Goal: Task Accomplishment & Management: Use online tool/utility

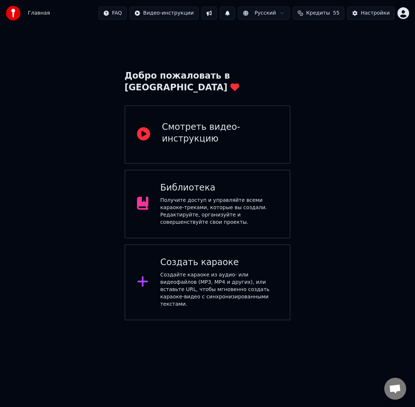
click at [255, 272] on div "Создайте караоке из аудио- или видеофайлов (MP3, MP4 и других), или вставьте UR…" at bounding box center [219, 290] width 118 height 37
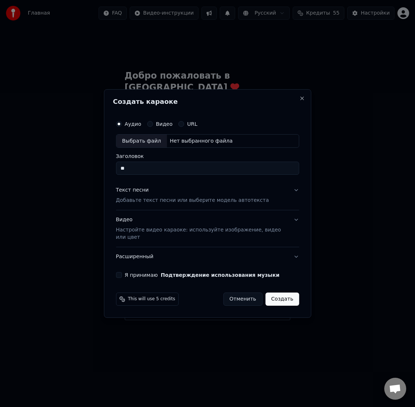
type input "*"
click at [152, 169] on input "**********" at bounding box center [207, 168] width 183 height 13
click at [119, 275] on button "Я принимаю Подтверждение использования музыки" at bounding box center [119, 275] width 6 height 6
click at [129, 141] on div "Выбрать файл" at bounding box center [141, 141] width 51 height 13
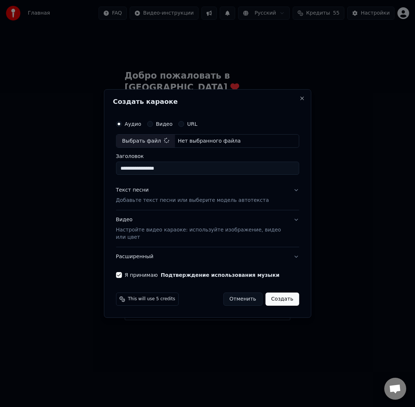
type input "**********"
click at [144, 192] on div "Текст песни" at bounding box center [132, 190] width 33 height 7
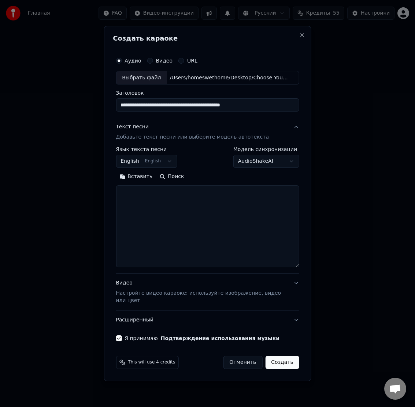
drag, startPoint x: 297, startPoint y: 256, endPoint x: 307, endPoint y: 271, distance: 18.2
click at [304, 279] on div "**********" at bounding box center [208, 204] width 208 height 356
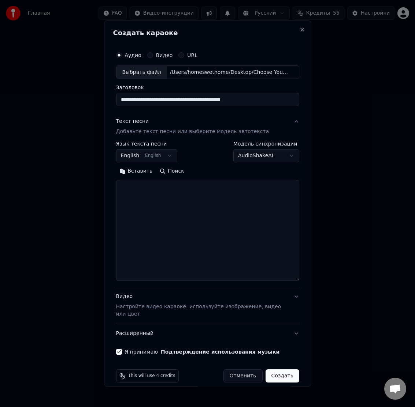
click at [187, 204] on textarea at bounding box center [207, 230] width 183 height 101
paste textarea "**********"
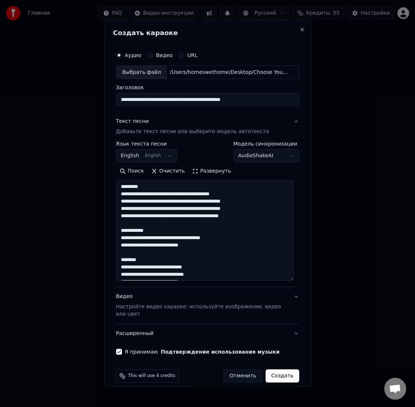
drag, startPoint x: 150, startPoint y: 190, endPoint x: 111, endPoint y: 186, distance: 40.1
click at [112, 186] on div "**********" at bounding box center [208, 203] width 208 height 367
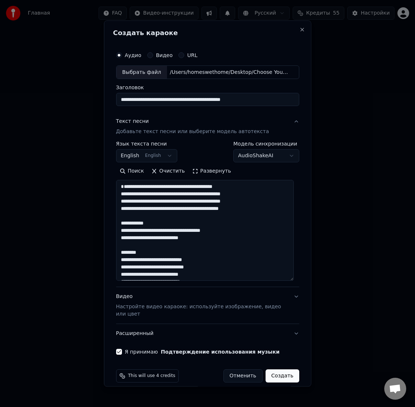
drag, startPoint x: 241, startPoint y: 195, endPoint x: 261, endPoint y: 201, distance: 21.0
click at [241, 195] on textarea at bounding box center [205, 230] width 178 height 101
click at [252, 204] on textarea at bounding box center [205, 230] width 178 height 101
click at [249, 211] on textarea at bounding box center [205, 230] width 178 height 101
click at [251, 218] on textarea at bounding box center [205, 230] width 178 height 101
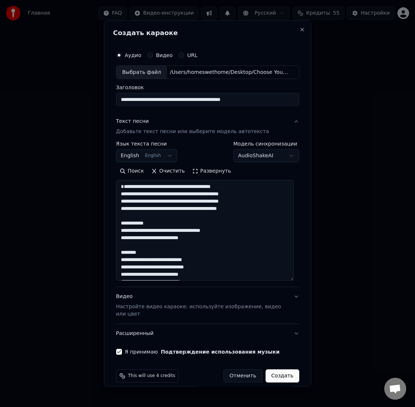
click at [193, 196] on textarea at bounding box center [205, 230] width 178 height 101
click at [193, 203] on textarea at bounding box center [205, 230] width 178 height 101
drag, startPoint x: 188, startPoint y: 210, endPoint x: 204, endPoint y: 215, distance: 16.7
click at [188, 210] on textarea at bounding box center [205, 230] width 178 height 101
click at [191, 216] on textarea at bounding box center [205, 230] width 178 height 101
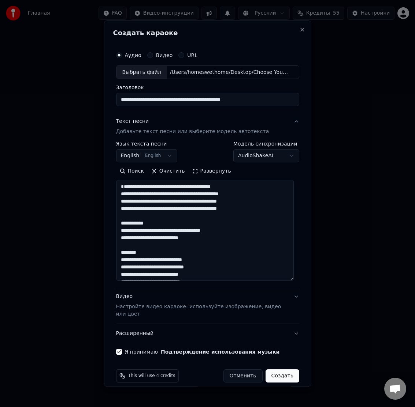
click at [157, 196] on textarea at bounding box center [205, 230] width 178 height 101
drag, startPoint x: 148, startPoint y: 232, endPoint x: 111, endPoint y: 230, distance: 37.0
click at [113, 230] on div "**********" at bounding box center [207, 201] width 189 height 313
click at [164, 240] on textarea at bounding box center [205, 230] width 178 height 101
drag, startPoint x: 214, startPoint y: 241, endPoint x: 223, endPoint y: 242, distance: 9.3
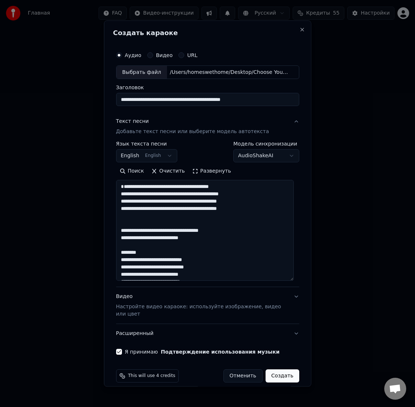
click at [214, 241] on textarea at bounding box center [205, 230] width 178 height 101
click at [195, 247] on textarea at bounding box center [205, 230] width 178 height 101
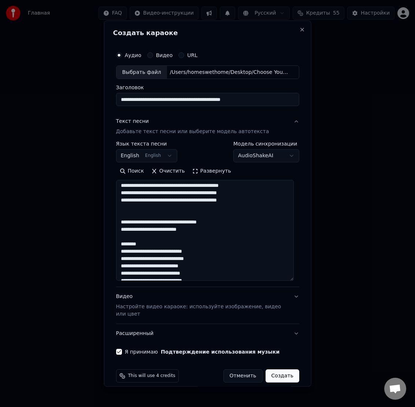
scroll to position [9, 0]
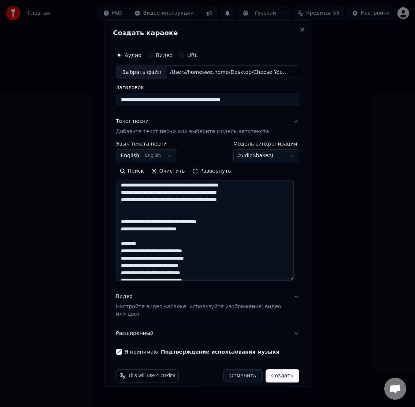
click at [149, 222] on textarea at bounding box center [205, 230] width 178 height 101
drag, startPoint x: 145, startPoint y: 246, endPoint x: 106, endPoint y: 241, distance: 38.8
click at [105, 241] on div "**********" at bounding box center [208, 203] width 208 height 367
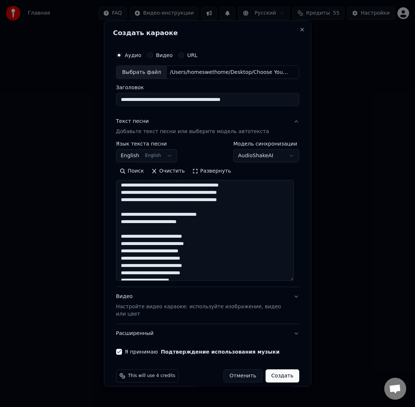
click at [206, 244] on textarea at bounding box center [205, 230] width 178 height 101
click at [202, 254] on textarea at bounding box center [205, 230] width 178 height 101
click at [200, 261] on textarea at bounding box center [205, 230] width 178 height 101
drag, startPoint x: 197, startPoint y: 268, endPoint x: 203, endPoint y: 268, distance: 5.9
click at [197, 268] on textarea at bounding box center [205, 230] width 178 height 101
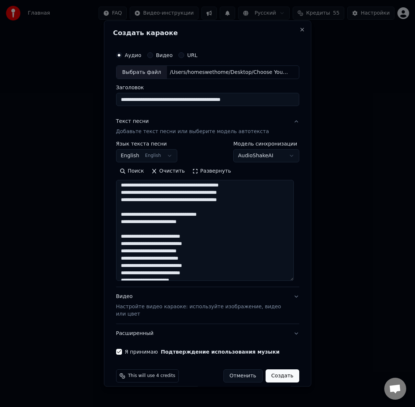
click at [204, 276] on textarea at bounding box center [205, 230] width 178 height 101
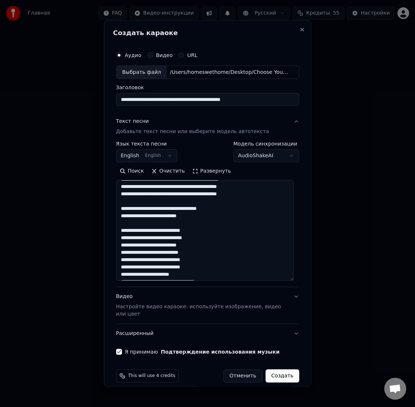
scroll to position [20, 0]
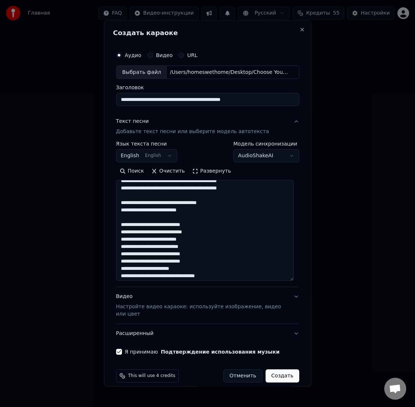
click at [198, 271] on textarea at bounding box center [205, 230] width 178 height 101
click at [185, 278] on textarea at bounding box center [205, 230] width 178 height 101
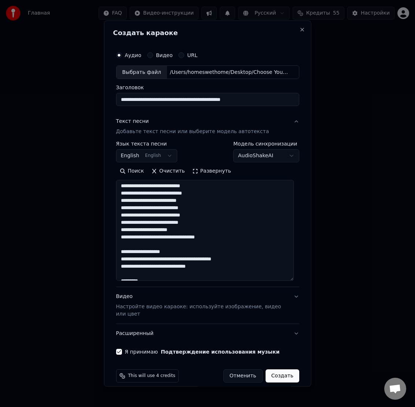
scroll to position [59, 0]
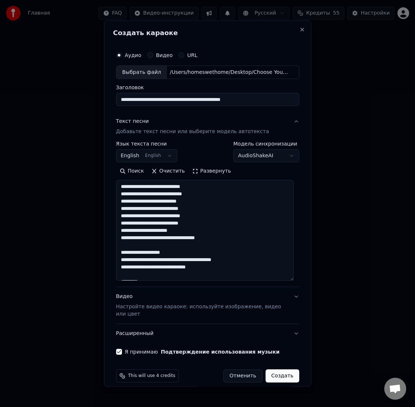
click at [155, 210] on textarea at bounding box center [205, 230] width 178 height 101
click at [219, 244] on textarea at bounding box center [205, 230] width 178 height 101
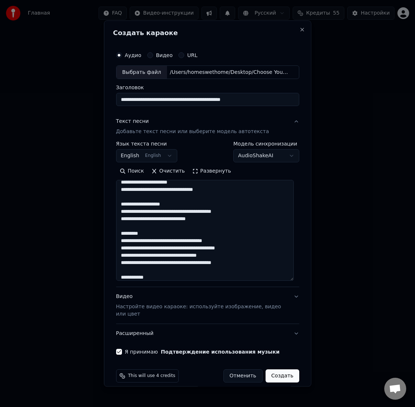
scroll to position [112, 0]
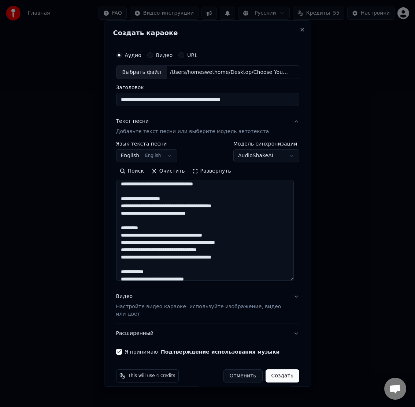
drag, startPoint x: 179, startPoint y: 207, endPoint x: 114, endPoint y: 205, distance: 64.8
click at [114, 205] on div "**********" at bounding box center [207, 201] width 189 height 313
click at [147, 214] on textarea at bounding box center [205, 230] width 178 height 101
drag, startPoint x: 178, startPoint y: 213, endPoint x: 225, endPoint y: 215, distance: 47.6
click at [225, 215] on textarea at bounding box center [205, 230] width 178 height 101
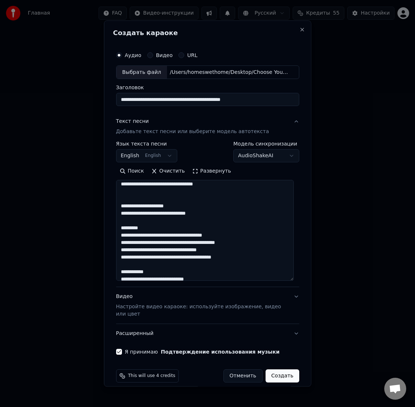
drag, startPoint x: 162, startPoint y: 223, endPoint x: 212, endPoint y: 224, distance: 50.2
click at [212, 224] on textarea at bounding box center [205, 230] width 178 height 101
click at [126, 209] on textarea at bounding box center [205, 230] width 178 height 101
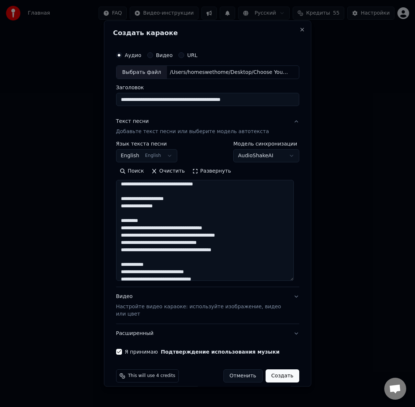
drag, startPoint x: 151, startPoint y: 230, endPoint x: 119, endPoint y: 228, distance: 31.9
click at [122, 228] on textarea at bounding box center [205, 230] width 178 height 101
click at [221, 235] on textarea at bounding box center [205, 230] width 178 height 101
click at [252, 243] on textarea at bounding box center [205, 230] width 178 height 101
click at [217, 250] on textarea at bounding box center [205, 230] width 178 height 101
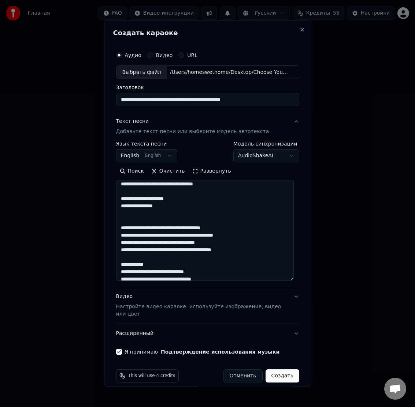
click at [238, 258] on textarea at bounding box center [205, 230] width 178 height 101
click at [190, 244] on textarea at bounding box center [205, 230] width 178 height 101
click at [177, 237] on textarea at bounding box center [205, 230] width 178 height 101
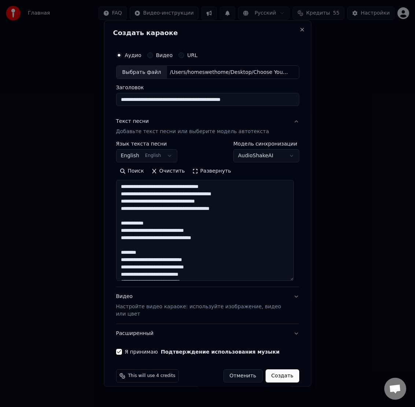
scroll to position [156, 0]
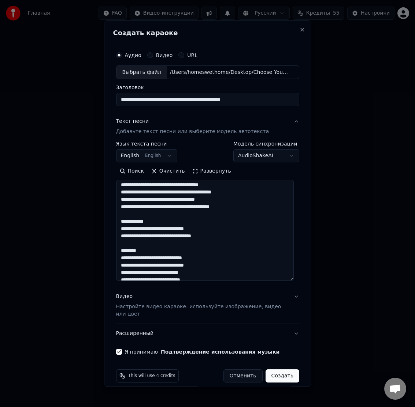
drag, startPoint x: 157, startPoint y: 232, endPoint x: 115, endPoint y: 229, distance: 42.2
click at [116, 228] on textarea at bounding box center [205, 230] width 178 height 101
click at [195, 238] on textarea at bounding box center [205, 230] width 178 height 101
drag, startPoint x: 158, startPoint y: 237, endPoint x: 175, endPoint y: 242, distance: 17.7
click at [158, 237] on textarea at bounding box center [205, 230] width 178 height 101
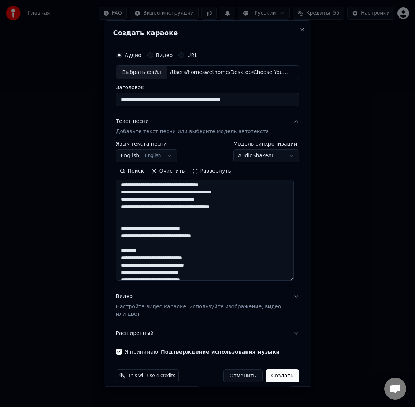
click at [213, 245] on textarea at bounding box center [205, 230] width 178 height 101
click at [171, 245] on textarea at bounding box center [205, 230] width 178 height 101
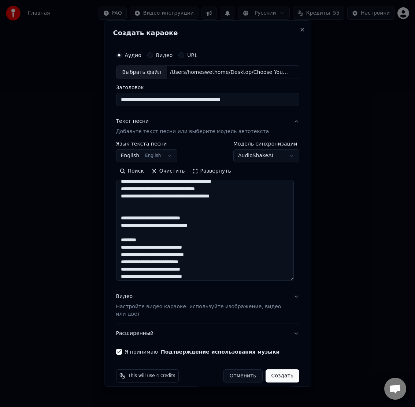
scroll to position [167, 0]
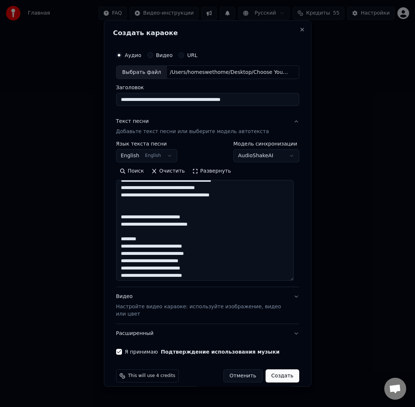
drag, startPoint x: 148, startPoint y: 248, endPoint x: 109, endPoint y: 244, distance: 39.4
click at [109, 244] on div "**********" at bounding box center [208, 203] width 208 height 367
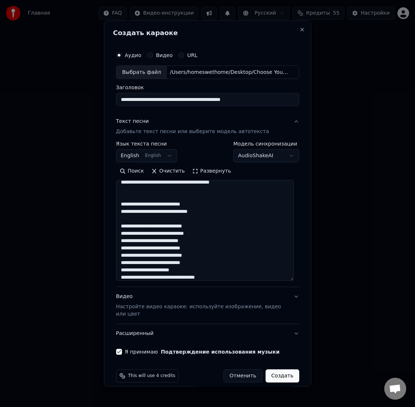
scroll to position [180, 0]
click at [208, 236] on textarea at bounding box center [205, 230] width 178 height 101
click at [206, 243] on textarea at bounding box center [205, 230] width 178 height 101
click at [203, 249] on textarea at bounding box center [205, 230] width 178 height 101
click at [203, 257] on textarea at bounding box center [205, 230] width 178 height 101
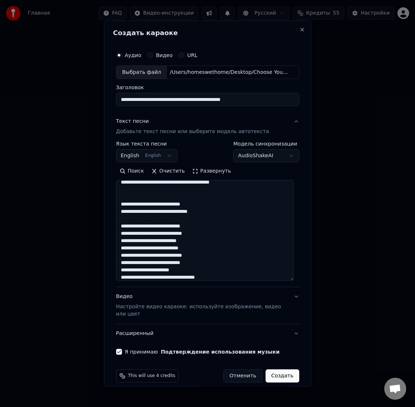
click at [210, 266] on textarea at bounding box center [205, 230] width 178 height 101
drag, startPoint x: 197, startPoint y: 271, endPoint x: 202, endPoint y: 271, distance: 5.1
click at [197, 271] on textarea at bounding box center [205, 230] width 178 height 101
click at [192, 278] on textarea at bounding box center [205, 230] width 178 height 101
click at [155, 249] on textarea at bounding box center [205, 230] width 178 height 101
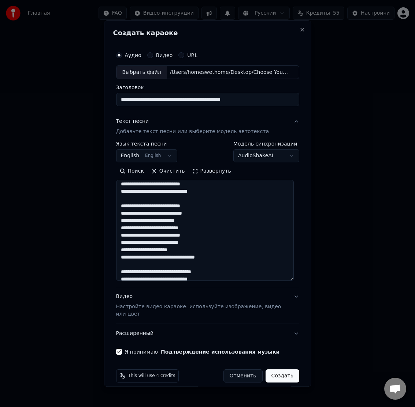
scroll to position [212, 0]
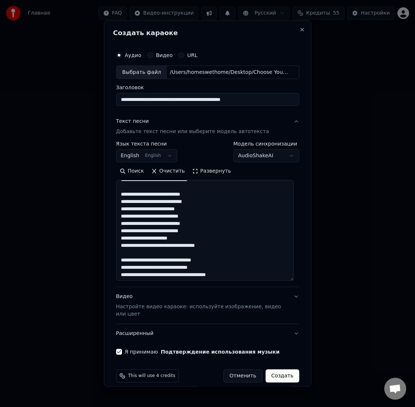
click at [217, 256] on textarea at bounding box center [205, 230] width 178 height 101
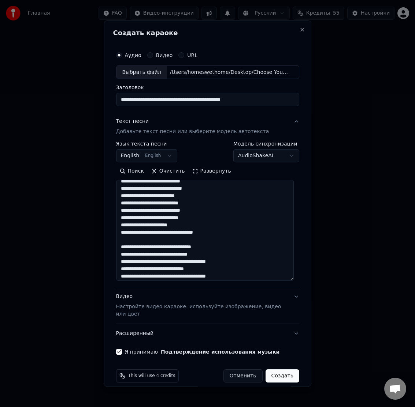
scroll to position [225, 0]
drag, startPoint x: 182, startPoint y: 254, endPoint x: 117, endPoint y: 252, distance: 65.2
click at [117, 252] on textarea at bounding box center [205, 230] width 178 height 101
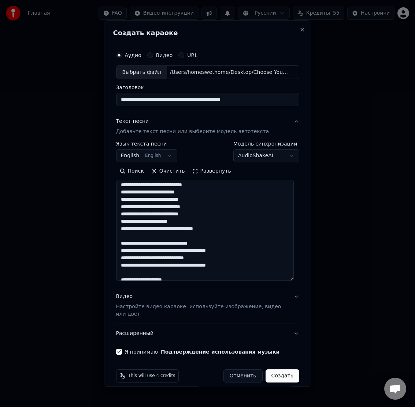
scroll to position [235, 0]
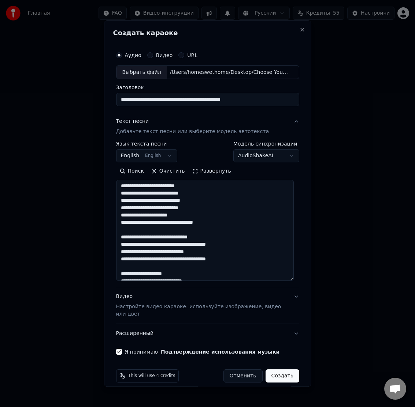
drag, startPoint x: 141, startPoint y: 246, endPoint x: 168, endPoint y: 250, distance: 27.4
click at [141, 246] on textarea at bounding box center [205, 230] width 178 height 101
click at [167, 246] on textarea at bounding box center [205, 230] width 178 height 101
click at [208, 247] on textarea at bounding box center [205, 230] width 178 height 101
drag, startPoint x: 122, startPoint y: 252, endPoint x: 141, endPoint y: 253, distance: 19.1
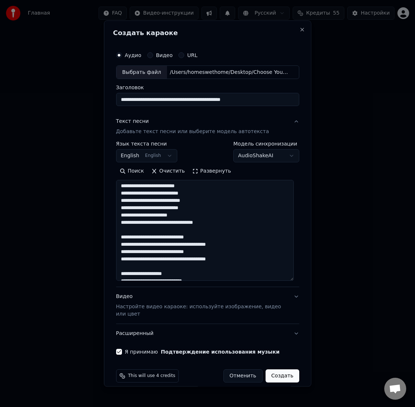
click at [141, 253] on textarea at bounding box center [205, 230] width 178 height 101
drag, startPoint x: 142, startPoint y: 266, endPoint x: 118, endPoint y: 265, distance: 24.2
click at [118, 265] on textarea at bounding box center [205, 230] width 178 height 101
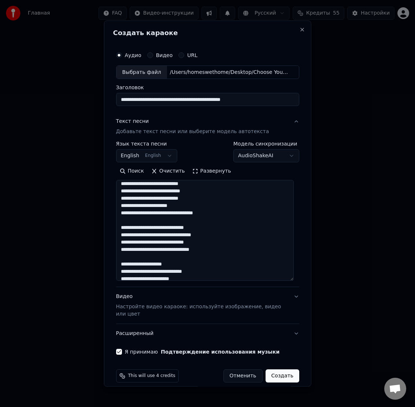
click at [210, 251] on textarea at bounding box center [205, 230] width 178 height 101
click at [215, 244] on textarea at bounding box center [205, 230] width 178 height 101
click at [213, 257] on textarea at bounding box center [205, 230] width 178 height 101
click at [165, 250] on textarea at bounding box center [205, 230] width 178 height 101
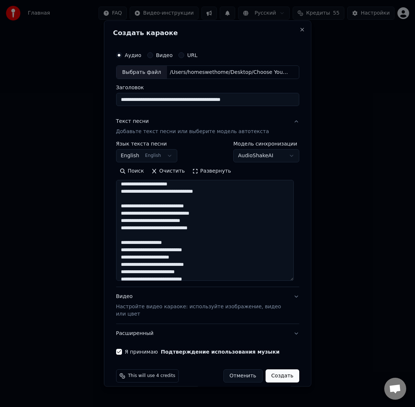
scroll to position [267, 0]
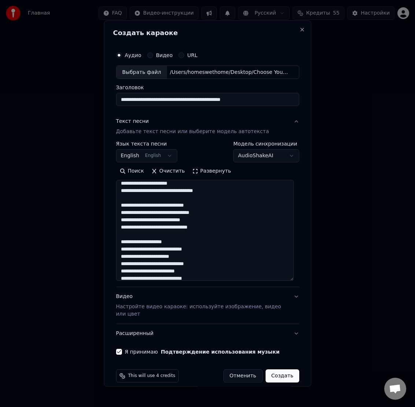
drag, startPoint x: 178, startPoint y: 250, endPoint x: 117, endPoint y: 248, distance: 60.4
click at [117, 248] on textarea at bounding box center [205, 230] width 178 height 101
click at [213, 253] on textarea at bounding box center [205, 230] width 178 height 101
click at [187, 258] on textarea at bounding box center [205, 230] width 178 height 101
click at [207, 264] on textarea at bounding box center [205, 230] width 178 height 101
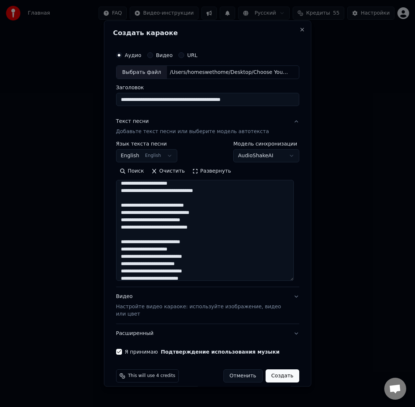
drag, startPoint x: 193, startPoint y: 273, endPoint x: 207, endPoint y: 275, distance: 14.1
click at [193, 273] on textarea at bounding box center [205, 230] width 178 height 101
click at [209, 278] on textarea at bounding box center [205, 230] width 178 height 101
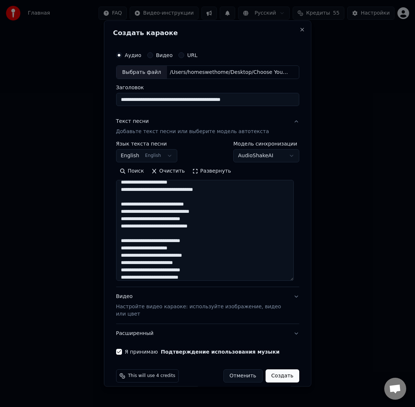
click at [161, 265] on textarea at bounding box center [205, 230] width 178 height 101
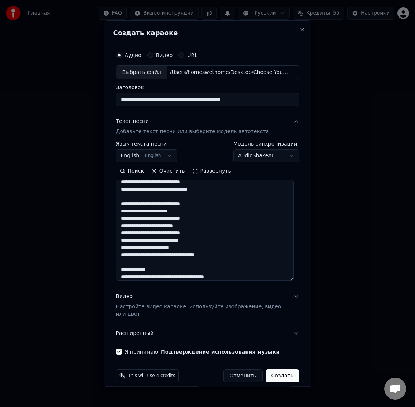
scroll to position [305, 0]
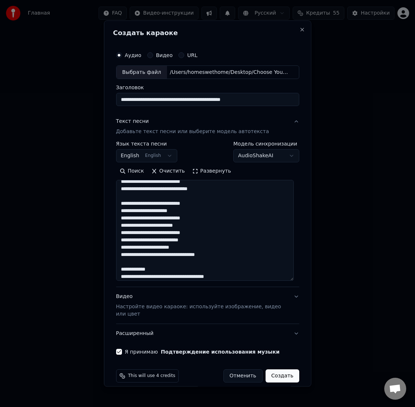
click at [201, 250] on textarea at bounding box center [205, 230] width 178 height 101
click at [182, 257] on textarea at bounding box center [205, 230] width 178 height 101
click at [219, 262] on textarea at bounding box center [205, 230] width 178 height 101
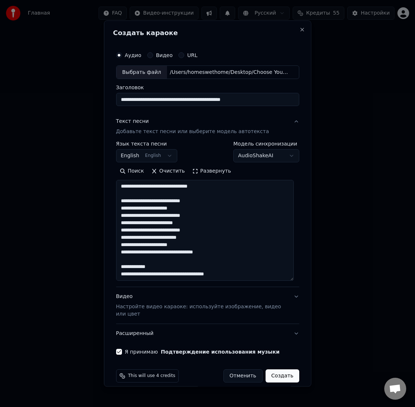
scroll to position [315, 0]
drag, startPoint x: 160, startPoint y: 266, endPoint x: 109, endPoint y: 263, distance: 50.6
click at [109, 264] on div "**********" at bounding box center [208, 203] width 208 height 367
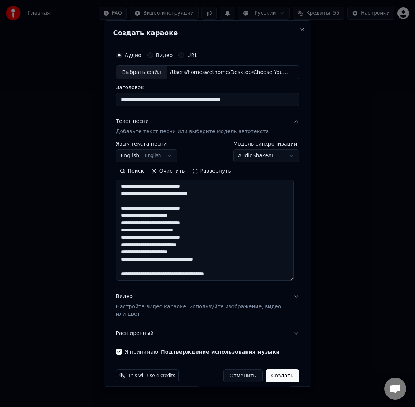
scroll to position [308, 0]
drag, startPoint x: 147, startPoint y: 274, endPoint x: 133, endPoint y: 274, distance: 13.9
click at [133, 274] on textarea at bounding box center [205, 230] width 178 height 101
click at [179, 276] on textarea at bounding box center [205, 230] width 178 height 101
click at [222, 276] on textarea at bounding box center [205, 230] width 178 height 101
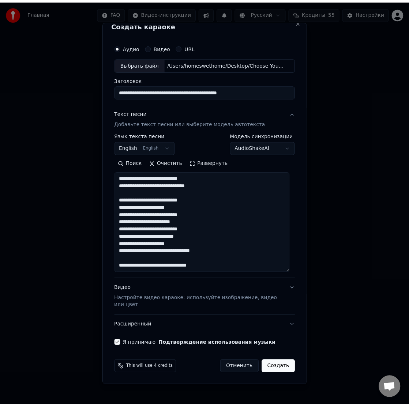
scroll to position [8, 0]
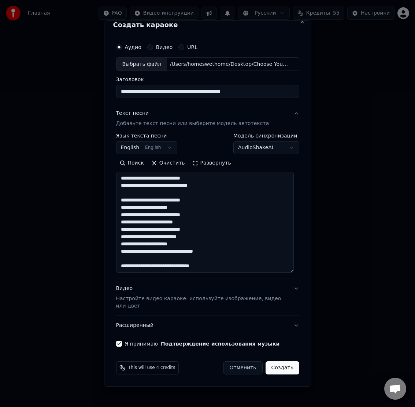
type textarea "**********"
click at [279, 369] on button "Создать" at bounding box center [282, 368] width 34 height 13
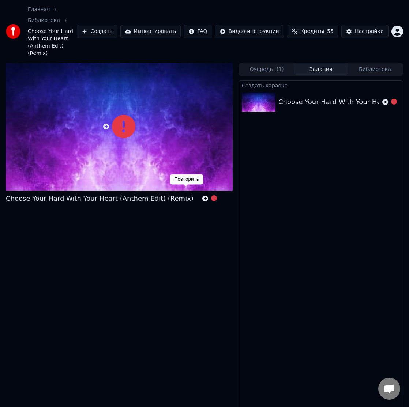
click at [202, 196] on icon at bounding box center [205, 199] width 6 height 6
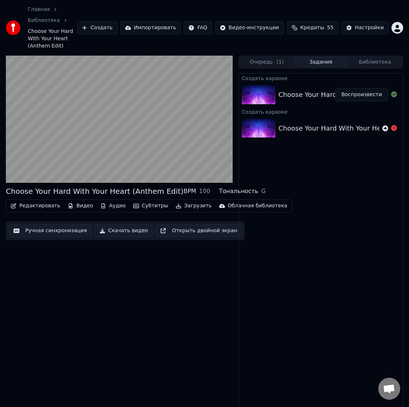
click at [119, 230] on button "Скачать видео" at bounding box center [124, 230] width 58 height 13
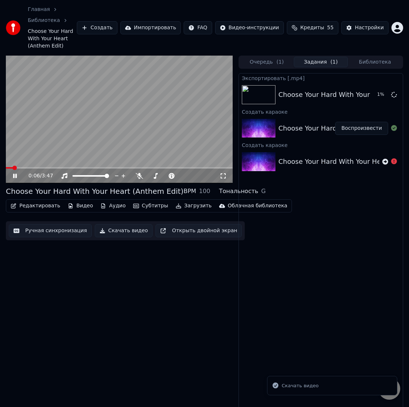
click at [14, 174] on icon at bounding box center [15, 176] width 4 height 4
click at [367, 94] on button "Показать" at bounding box center [370, 94] width 38 height 13
